Goal: Task Accomplishment & Management: Use online tool/utility

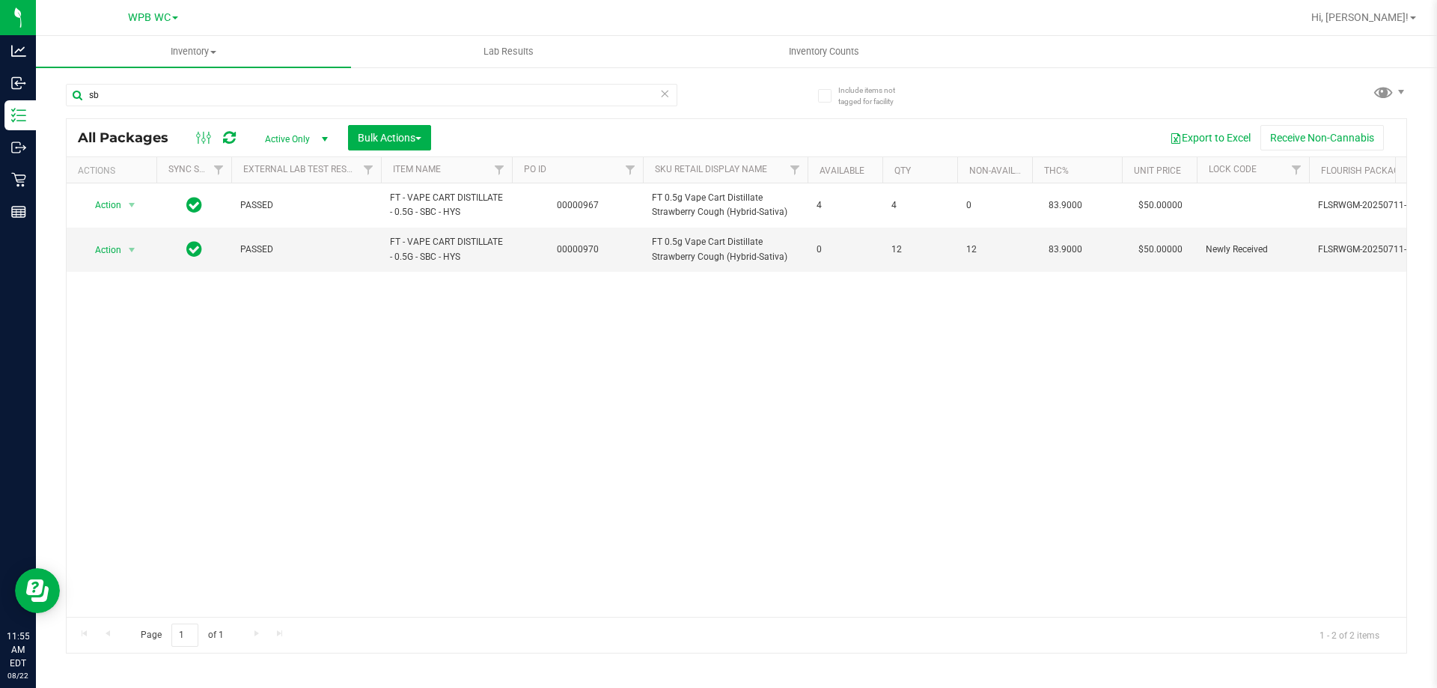
type input "s"
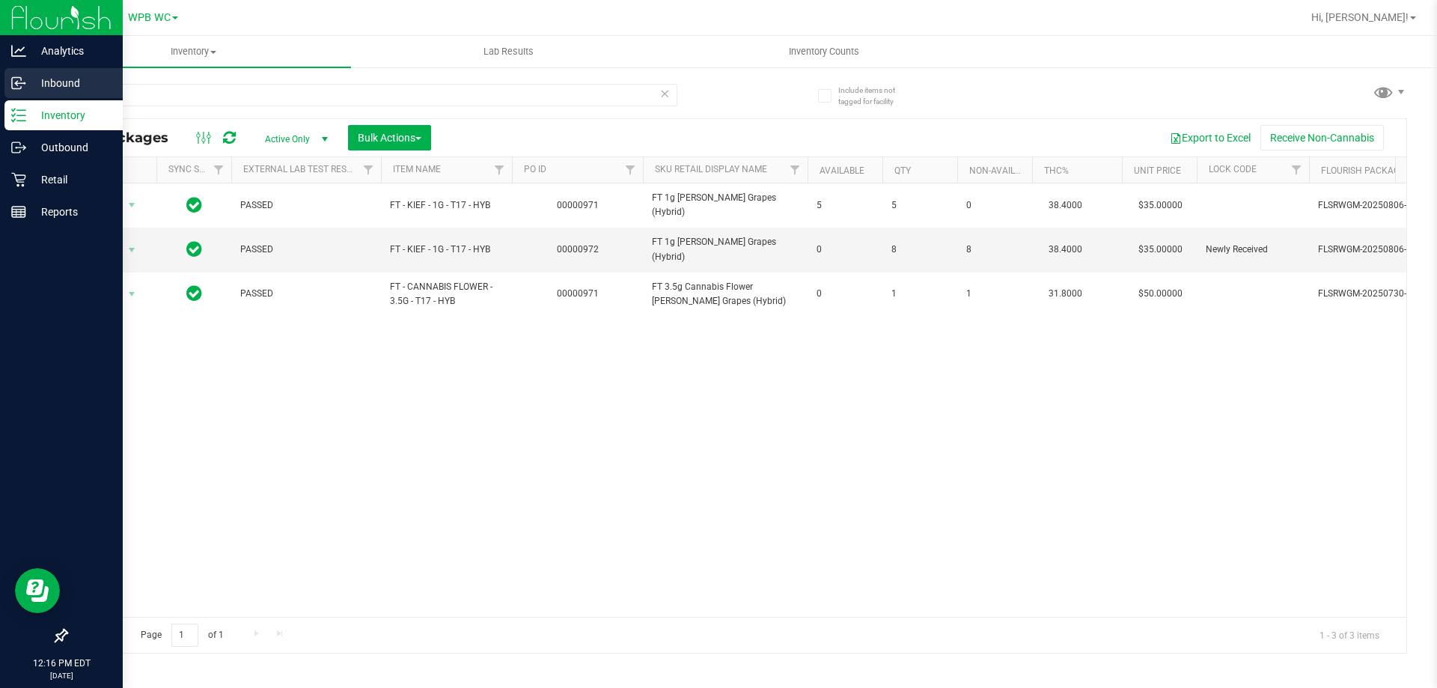
click at [0, 88] on div "Analytics Inbound Inventory Outbound Retail Reports 12:16 PM EDT [DATE] 08/22 W…" at bounding box center [718, 344] width 1437 height 688
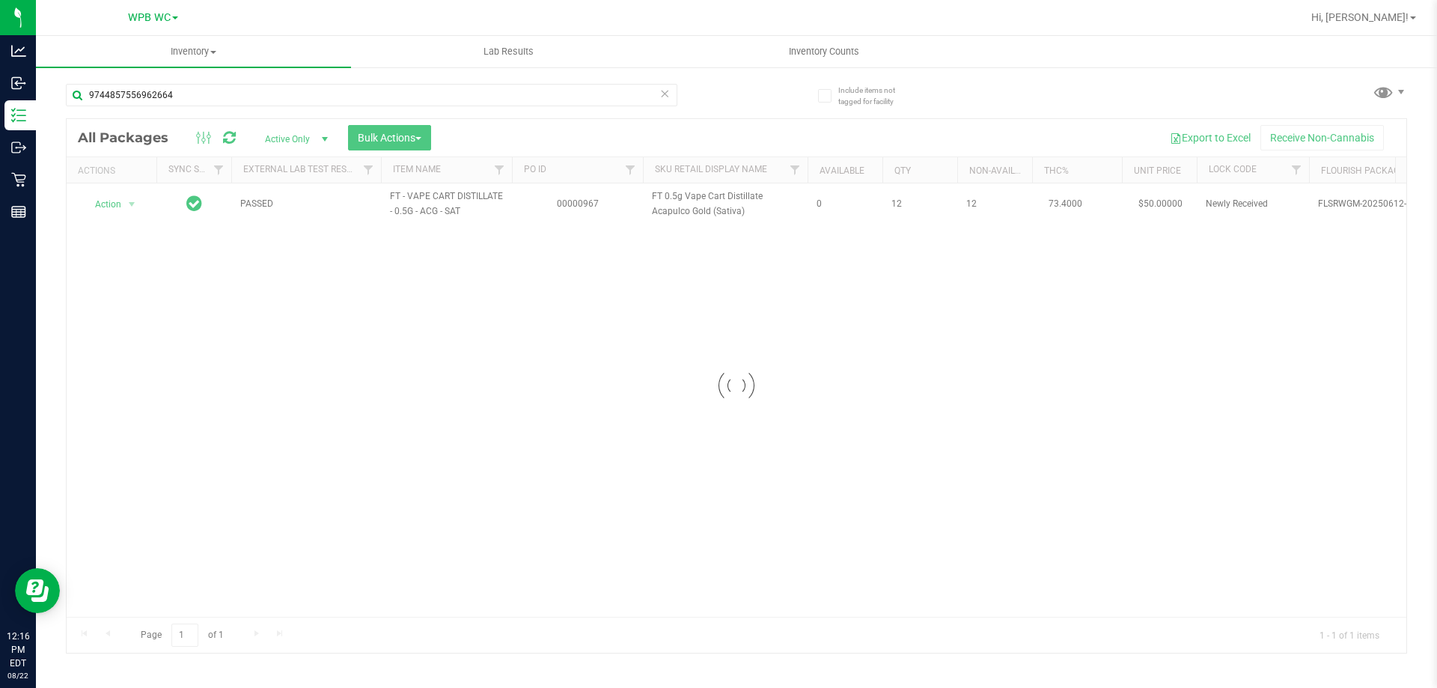
type input "9744857556962664"
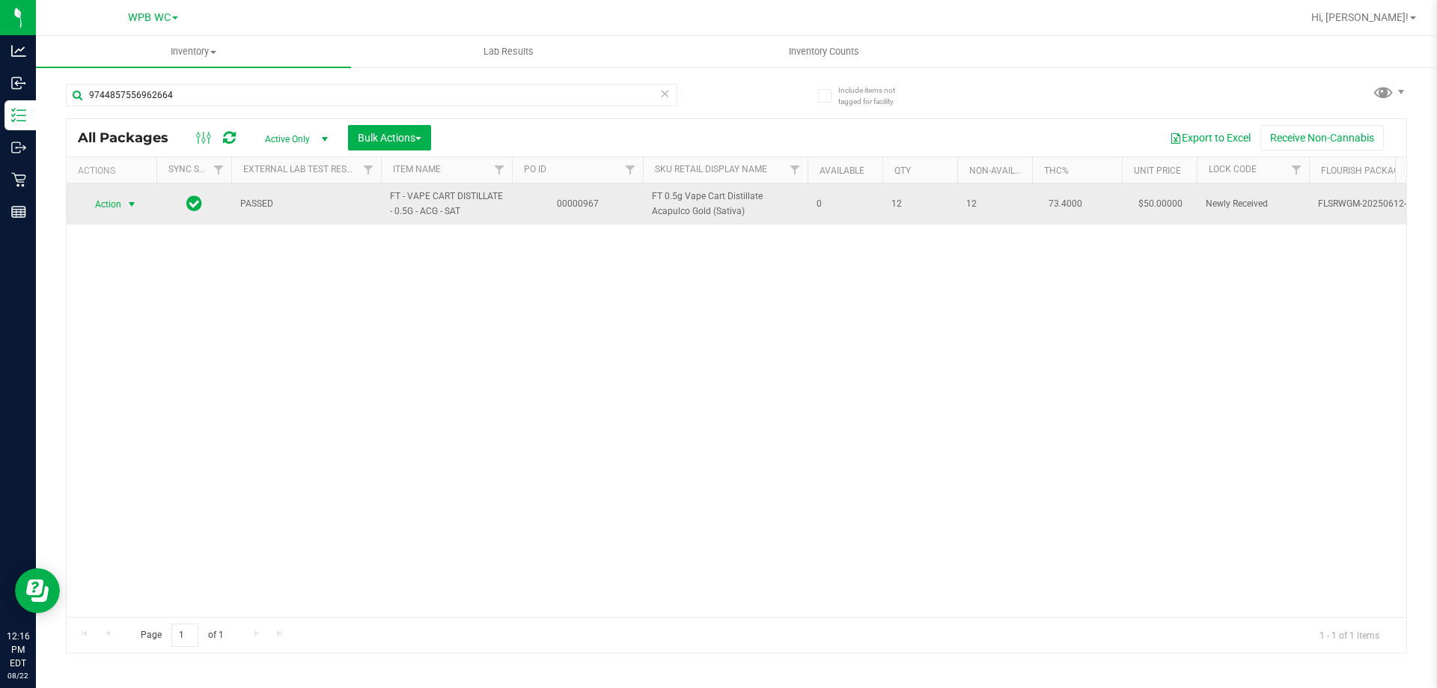
click at [120, 204] on span "Action" at bounding box center [102, 204] width 40 height 21
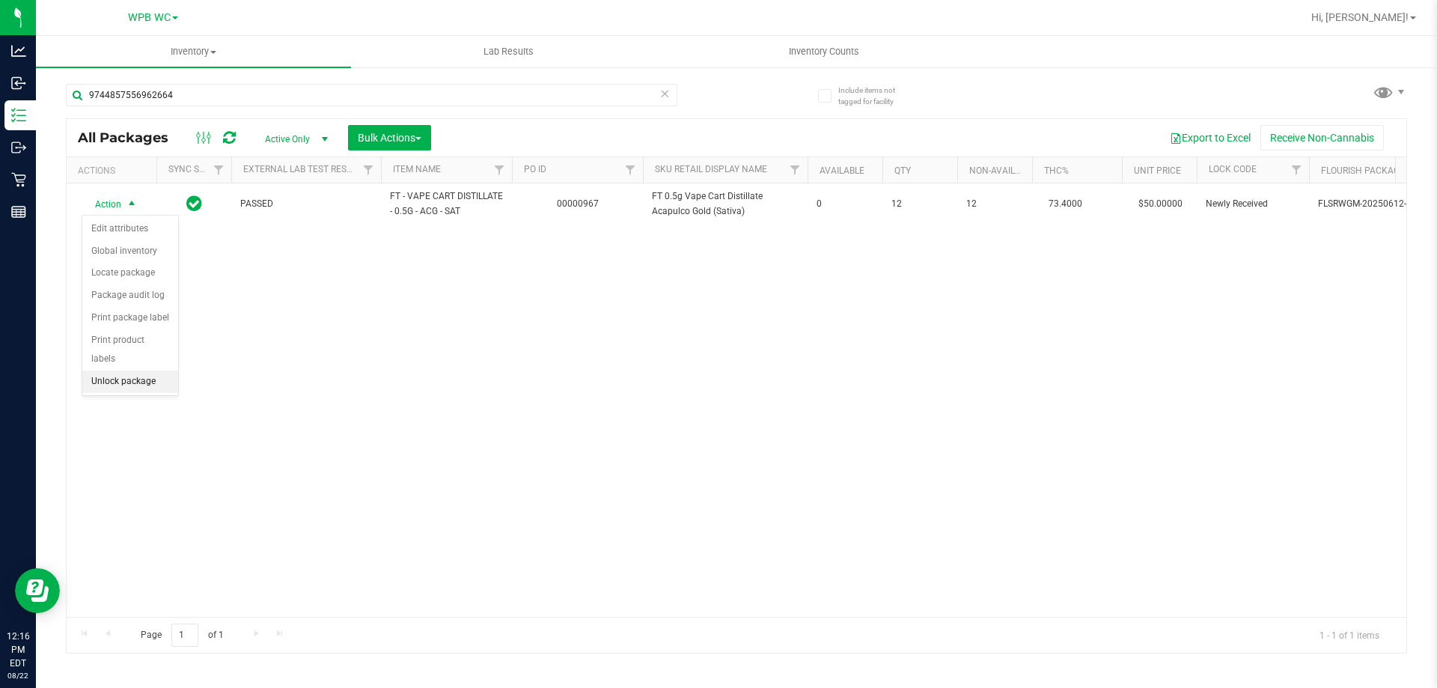
click at [132, 370] on li "Unlock package" at bounding box center [130, 381] width 96 height 22
